Goal: Task Accomplishment & Management: Manage account settings

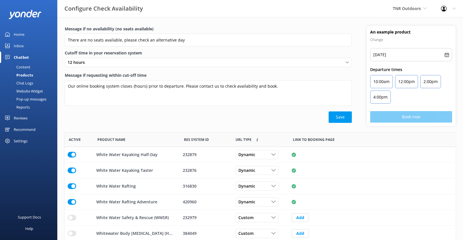
scroll to position [52, 0]
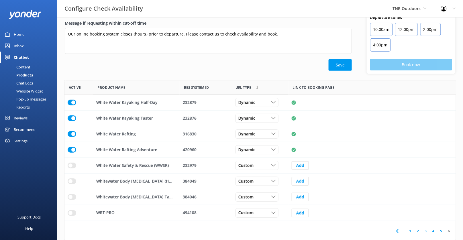
click at [419, 8] on span "TNR Outdoors" at bounding box center [406, 8] width 28 height 5
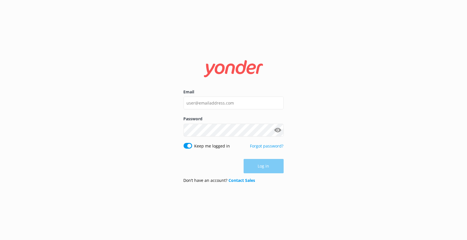
click at [269, 84] on form "Email Password Show password Keep me logged in Forgot password? Log in Don’t ha…" at bounding box center [234, 119] width 100 height 135
click at [248, 101] on input "Email" at bounding box center [234, 102] width 100 height 13
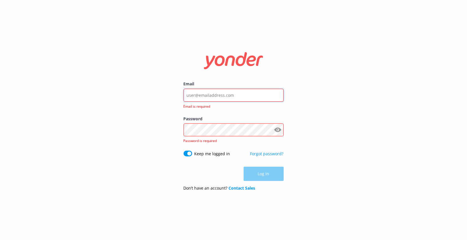
type input "kendall@yonderhq.com"
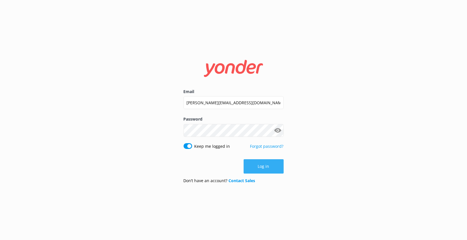
click at [249, 173] on button "Log in" at bounding box center [264, 166] width 40 height 14
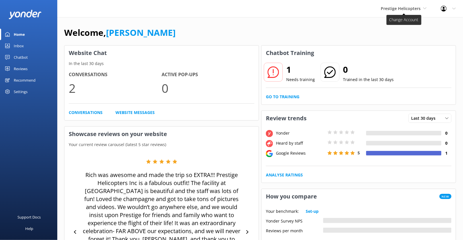
click at [412, 9] on span "Prestige Helicopters" at bounding box center [401, 8] width 40 height 5
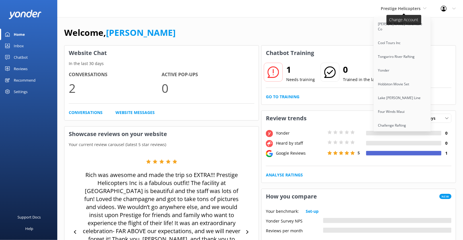
scroll to position [334, 0]
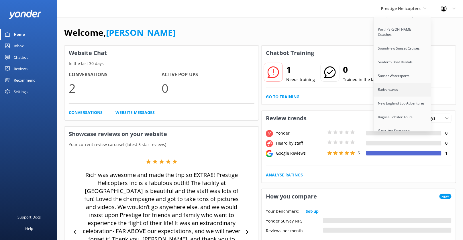
click at [397, 83] on link "Radventures" at bounding box center [402, 90] width 57 height 14
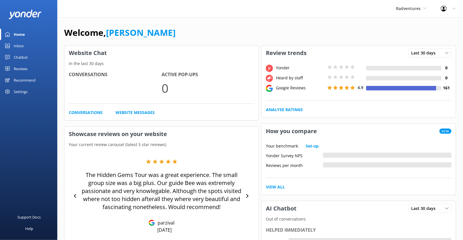
click at [31, 90] on div "Settings" at bounding box center [28, 91] width 57 height 11
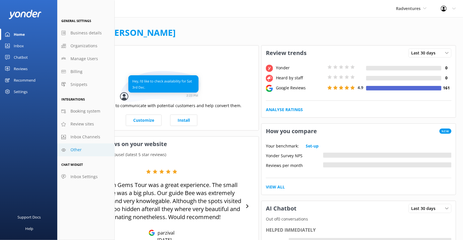
click at [95, 150] on link "Other" at bounding box center [85, 149] width 57 height 13
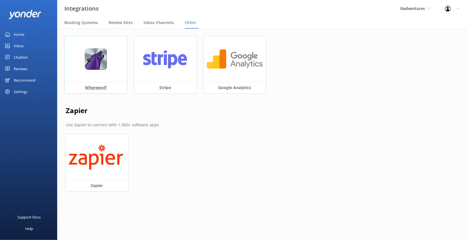
click at [99, 69] on img at bounding box center [95, 59] width 23 height 22
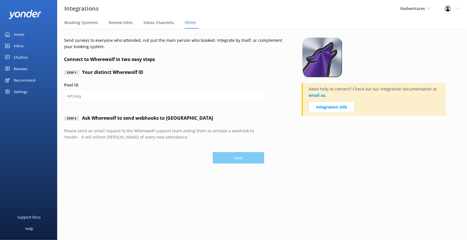
type input "2bsd4e"
click at [245, 158] on button "Save" at bounding box center [239, 157] width 52 height 11
